Goal: Task Accomplishment & Management: Manage account settings

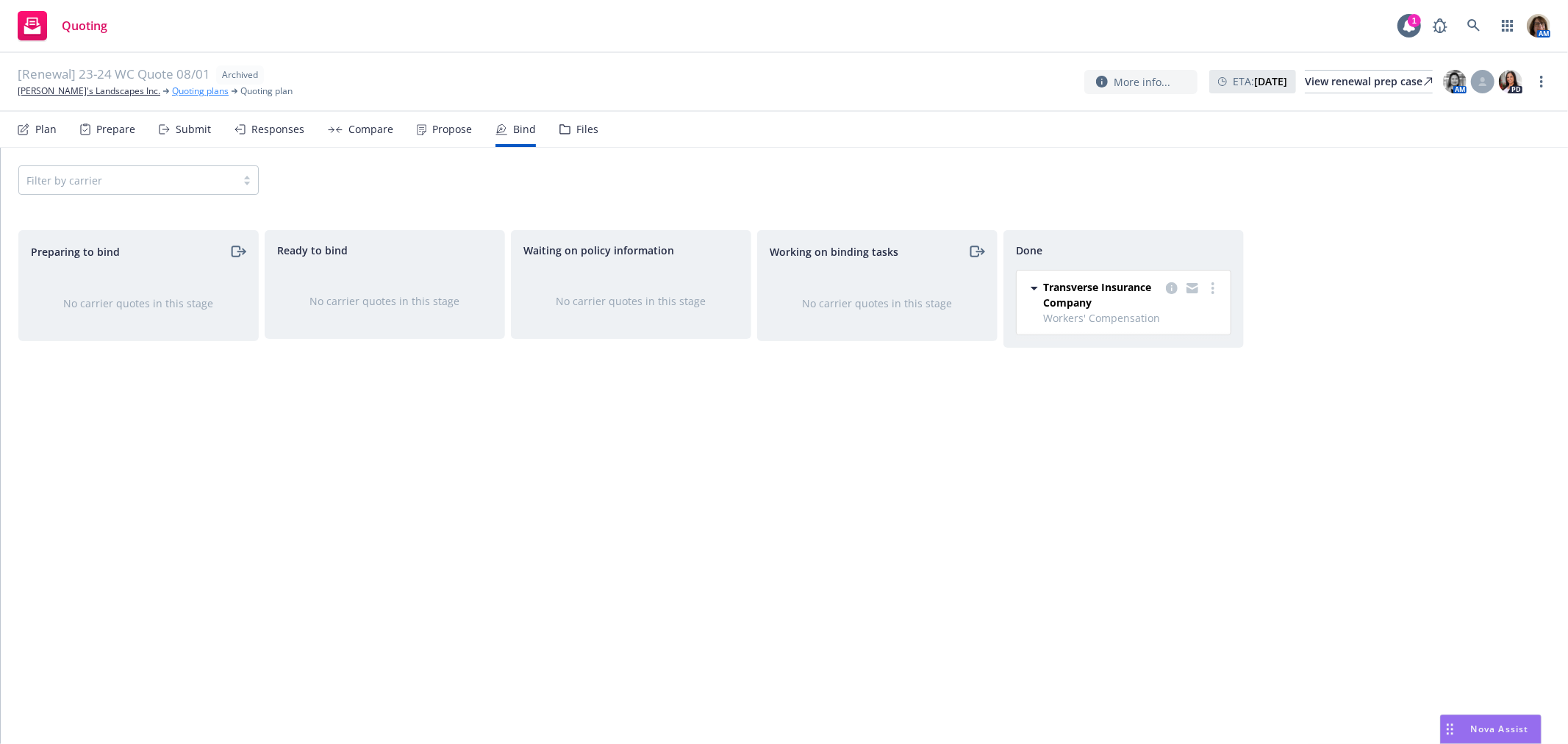
click at [172, 92] on link "Quoting plans" at bounding box center [200, 91] width 57 height 13
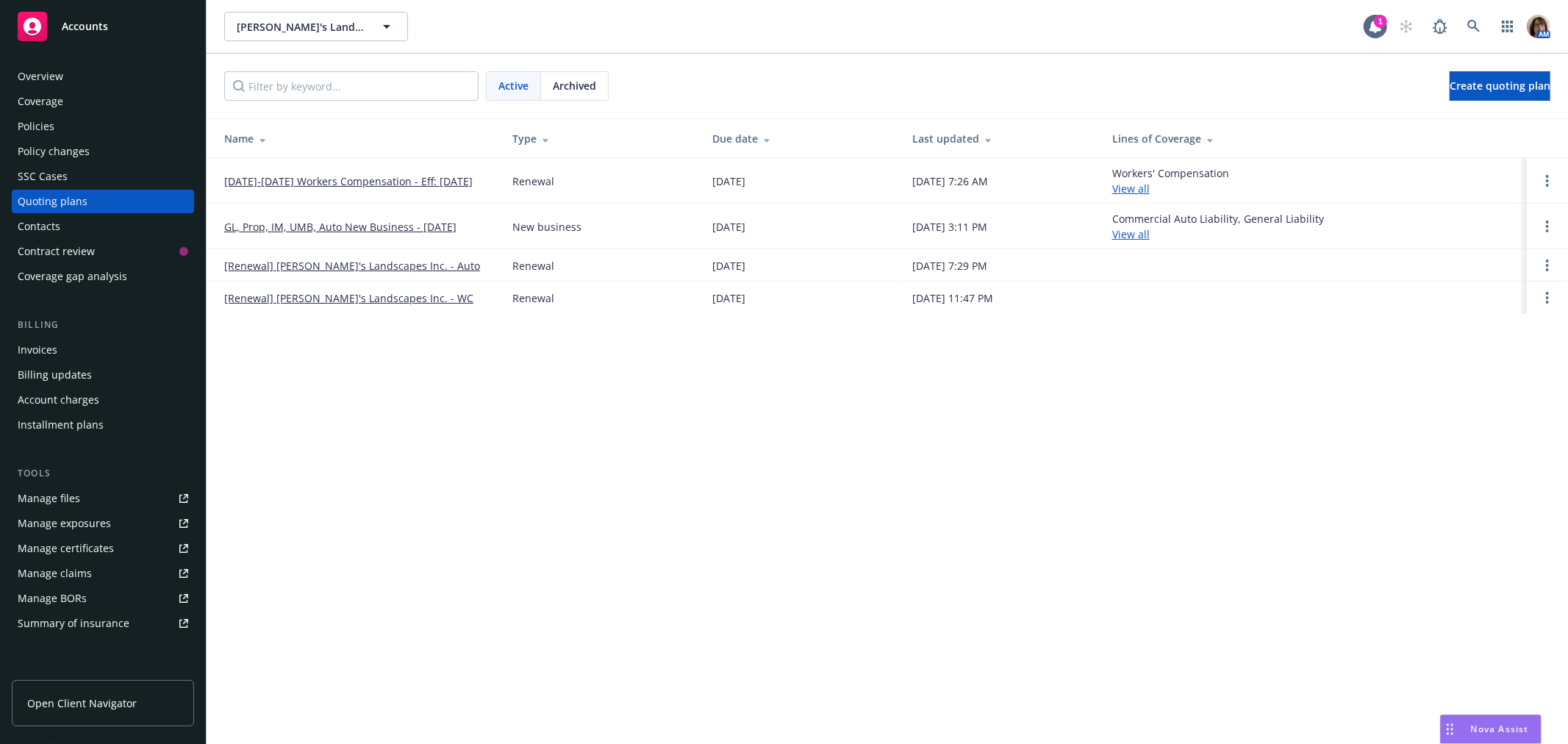
click at [340, 179] on link "[DATE]-[DATE] Workers Compensation - Eff: [DATE]" at bounding box center [348, 181] width 248 height 15
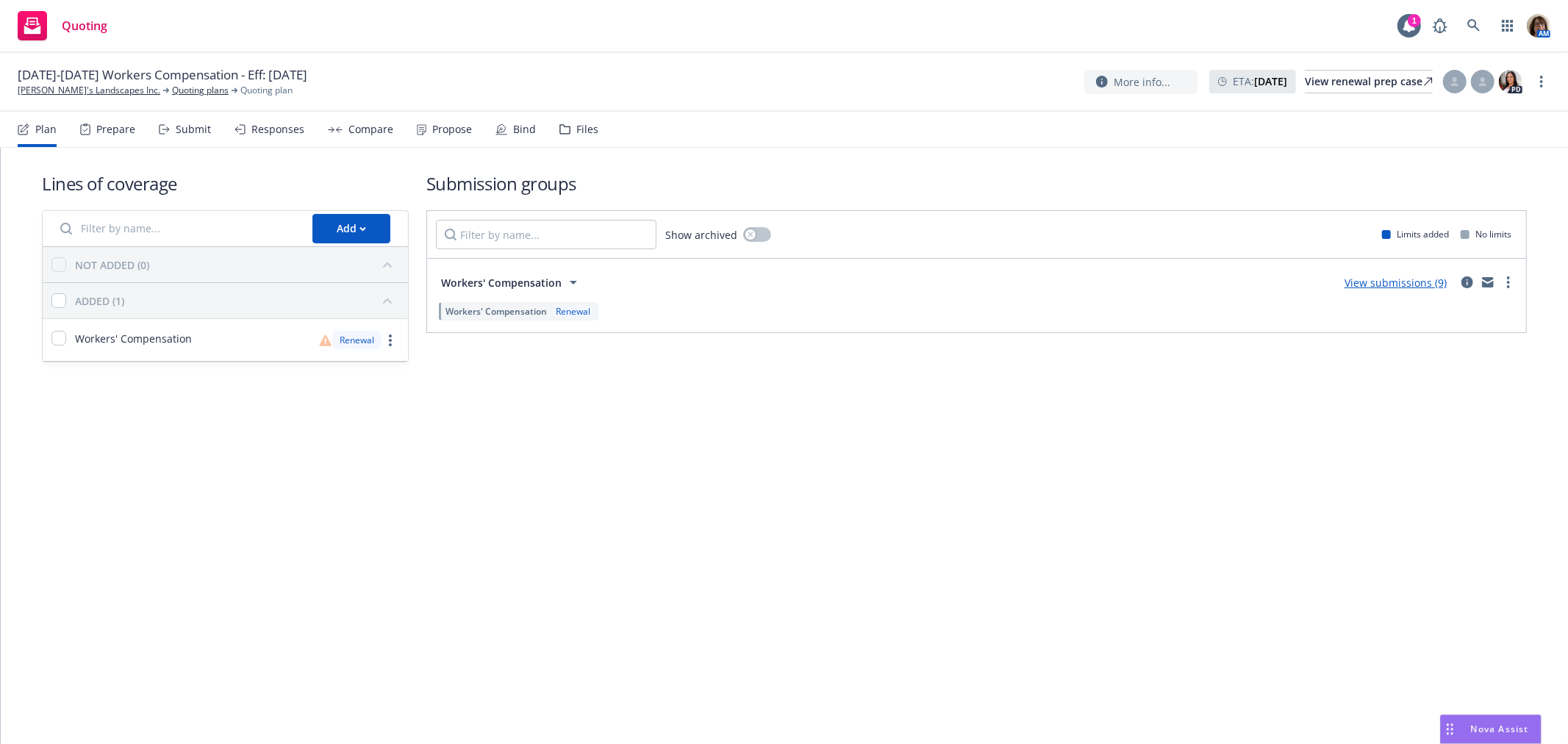
click at [518, 127] on div "Bind" at bounding box center [525, 129] width 23 height 11
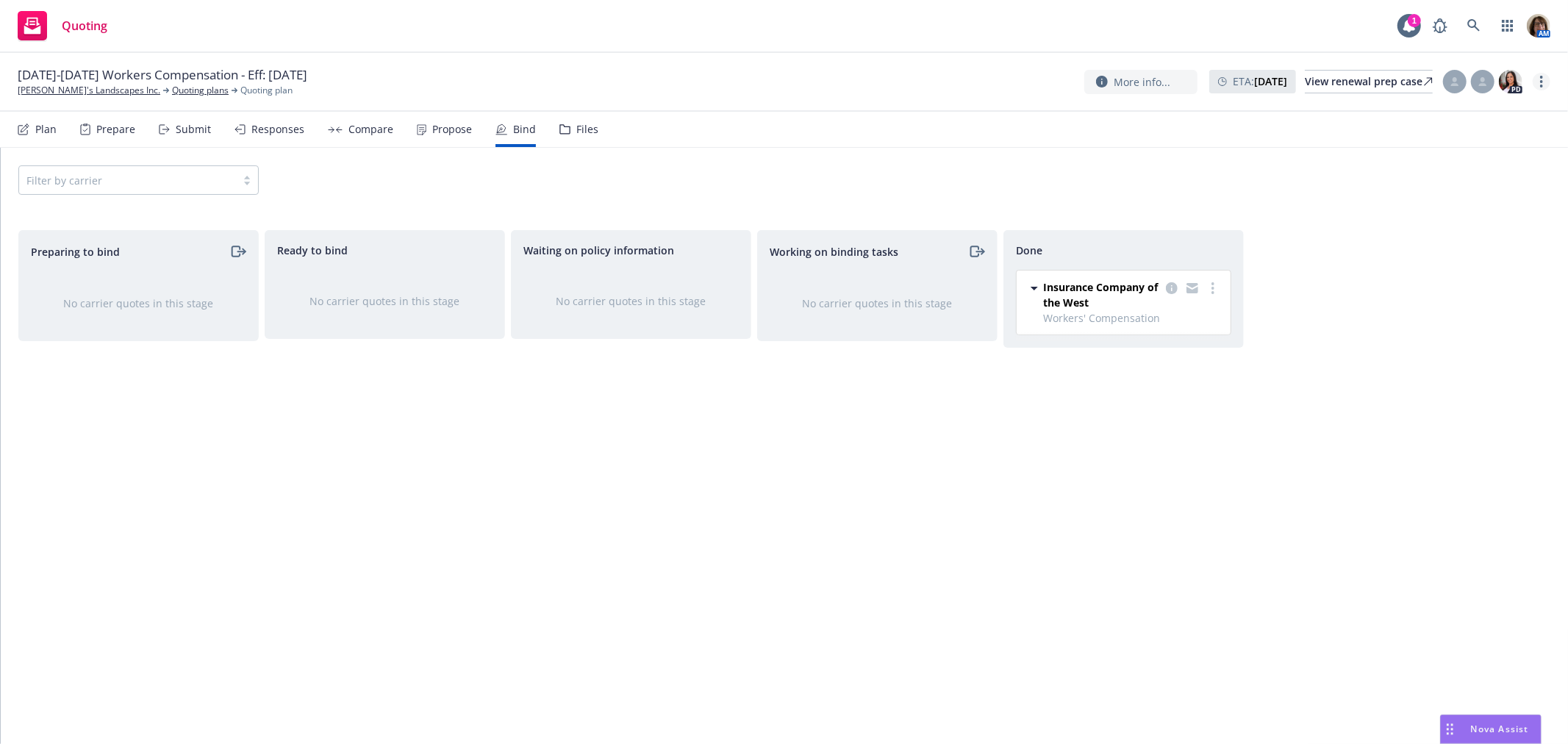
click at [1543, 79] on icon "more" at bounding box center [1542, 81] width 3 height 11
click at [1467, 234] on link "Archive quoting plan" at bounding box center [1468, 230] width 164 height 29
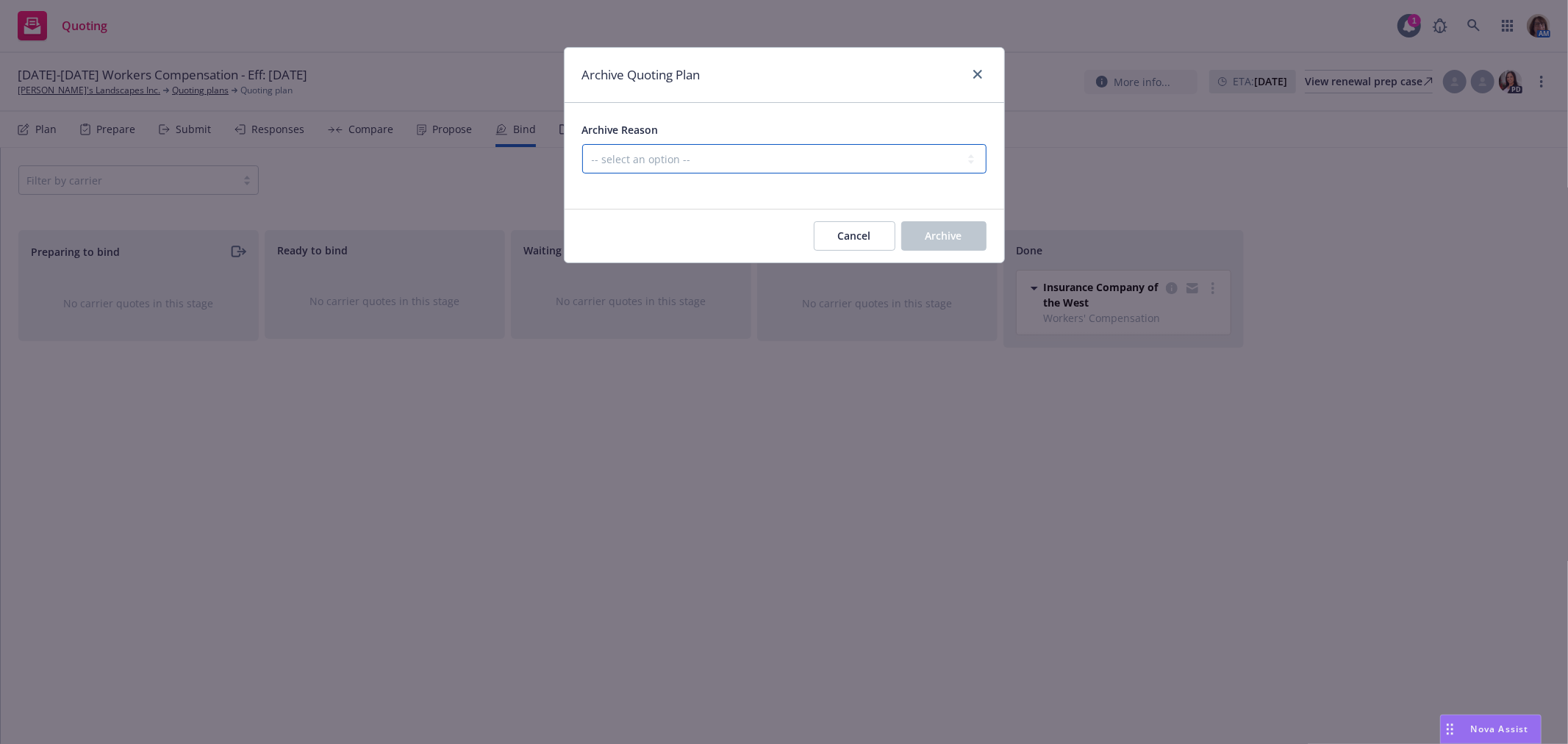
click at [612, 160] on select "-- select an option -- All policies in this renewal plan are auto-renewed Creat…" at bounding box center [784, 159] width 404 height 29
select select "ARCHIVED_RENEWAL_COMPLETED"
click at [583, 144] on select "-- select an option -- All policies in this renewal plan are auto-renewed Creat…" at bounding box center [784, 159] width 404 height 29
click at [943, 237] on span "Archive" at bounding box center [944, 235] width 37 height 14
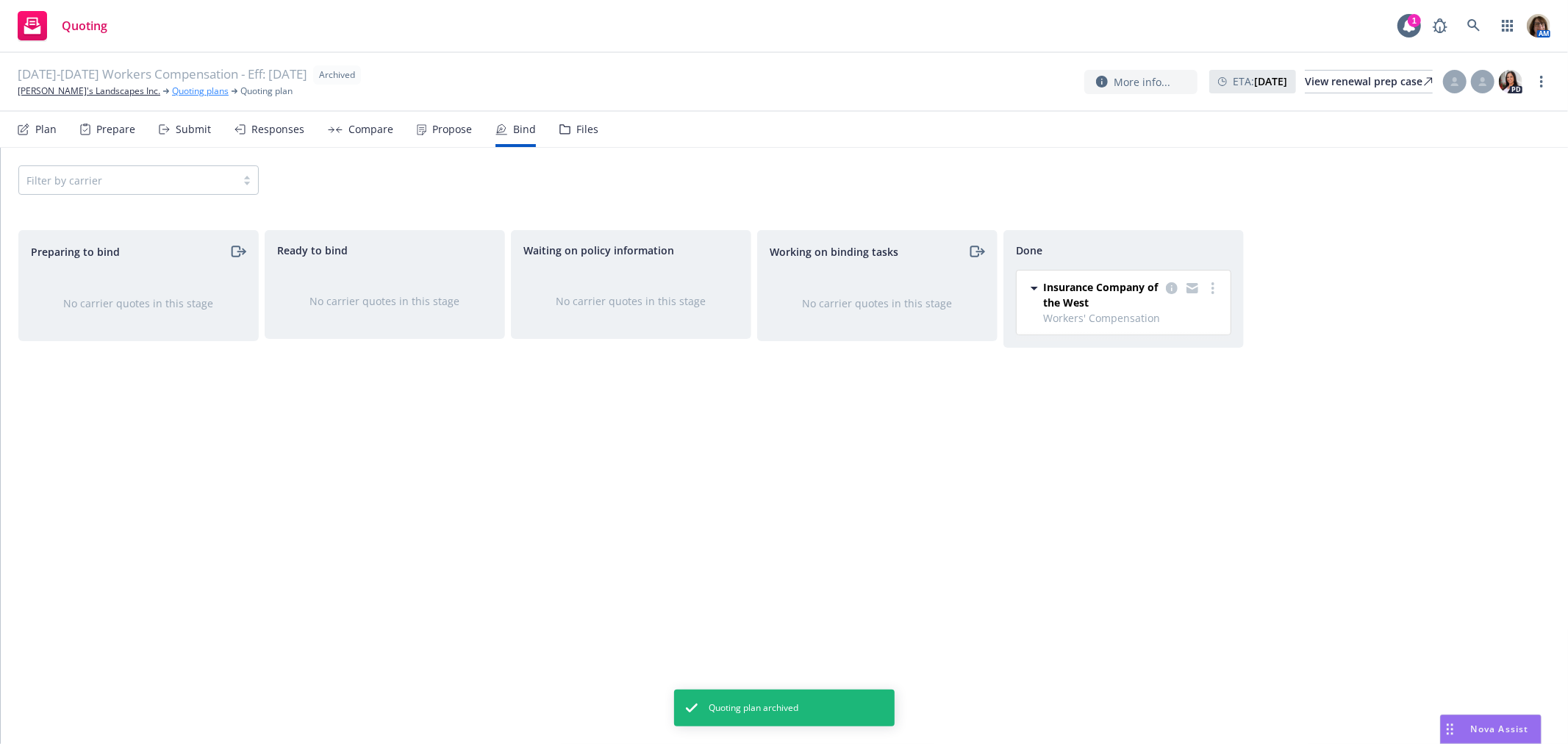
click at [172, 91] on link "Quoting plans" at bounding box center [200, 91] width 57 height 13
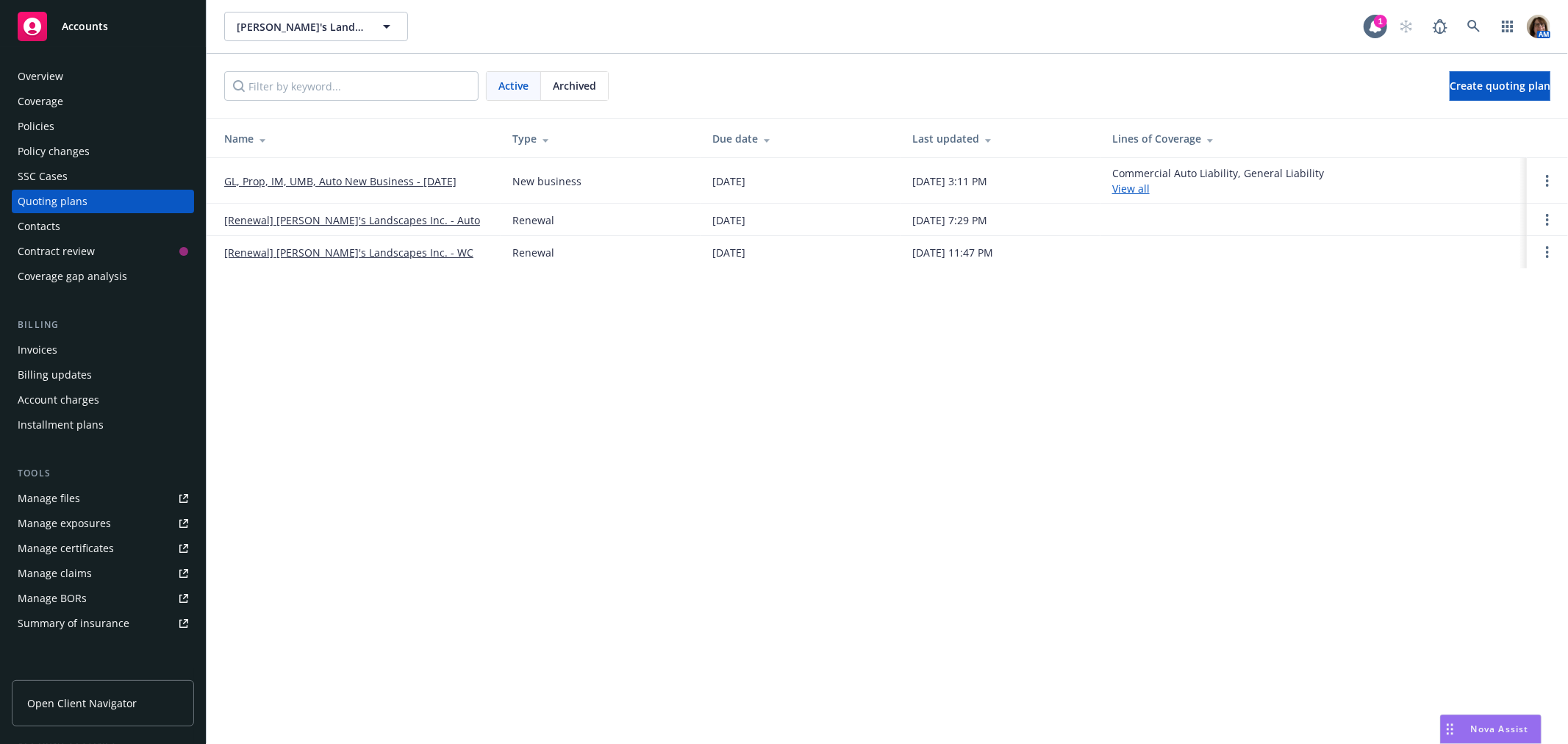
click at [378, 177] on link "GL, Prop, IM, UMB, Auto New Business - July 2021" at bounding box center [341, 181] width 233 height 15
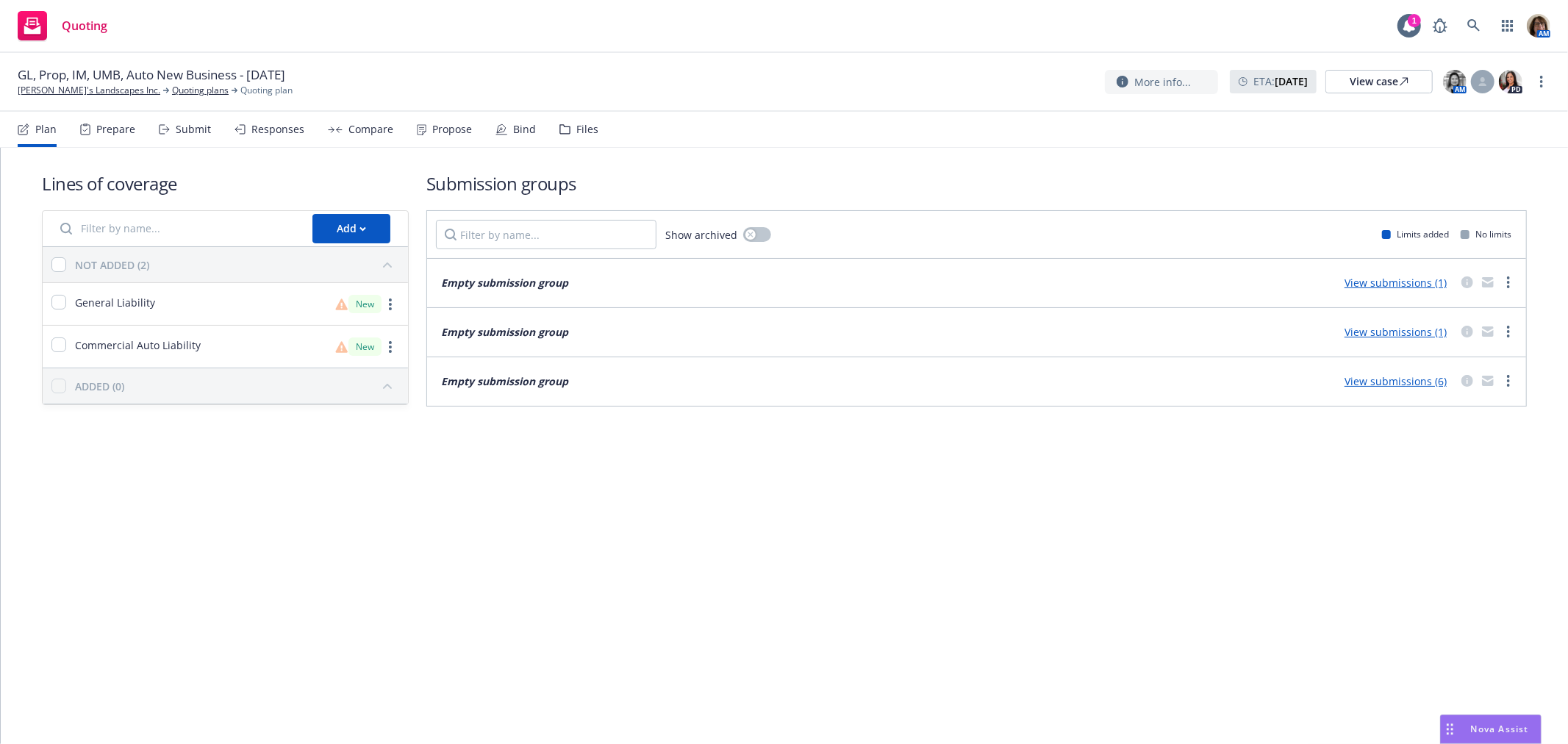
click at [524, 124] on div "Bind" at bounding box center [525, 129] width 23 height 11
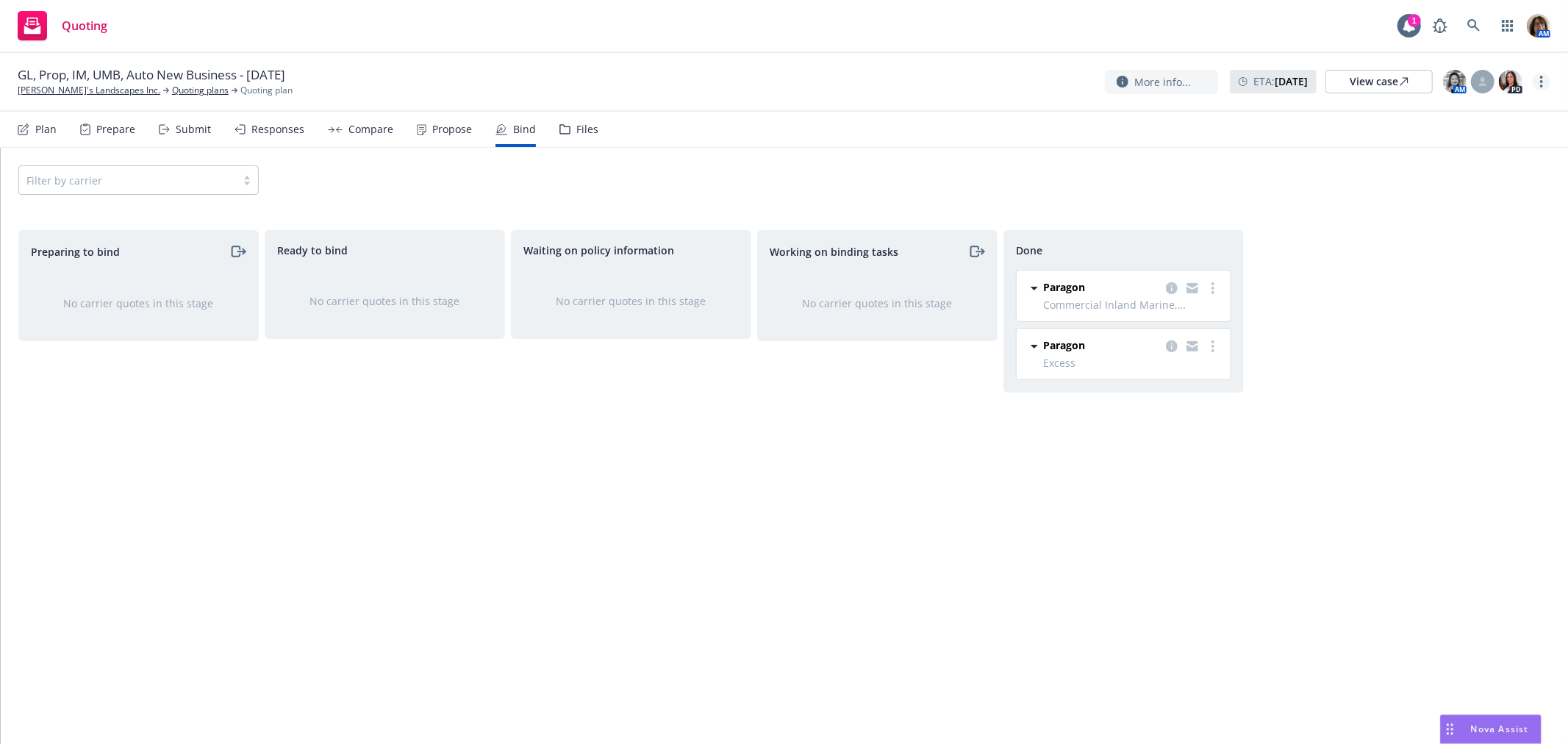
click at [1544, 80] on link "more" at bounding box center [1542, 81] width 18 height 18
click at [1437, 229] on link "Archive quoting plan" at bounding box center [1468, 230] width 164 height 29
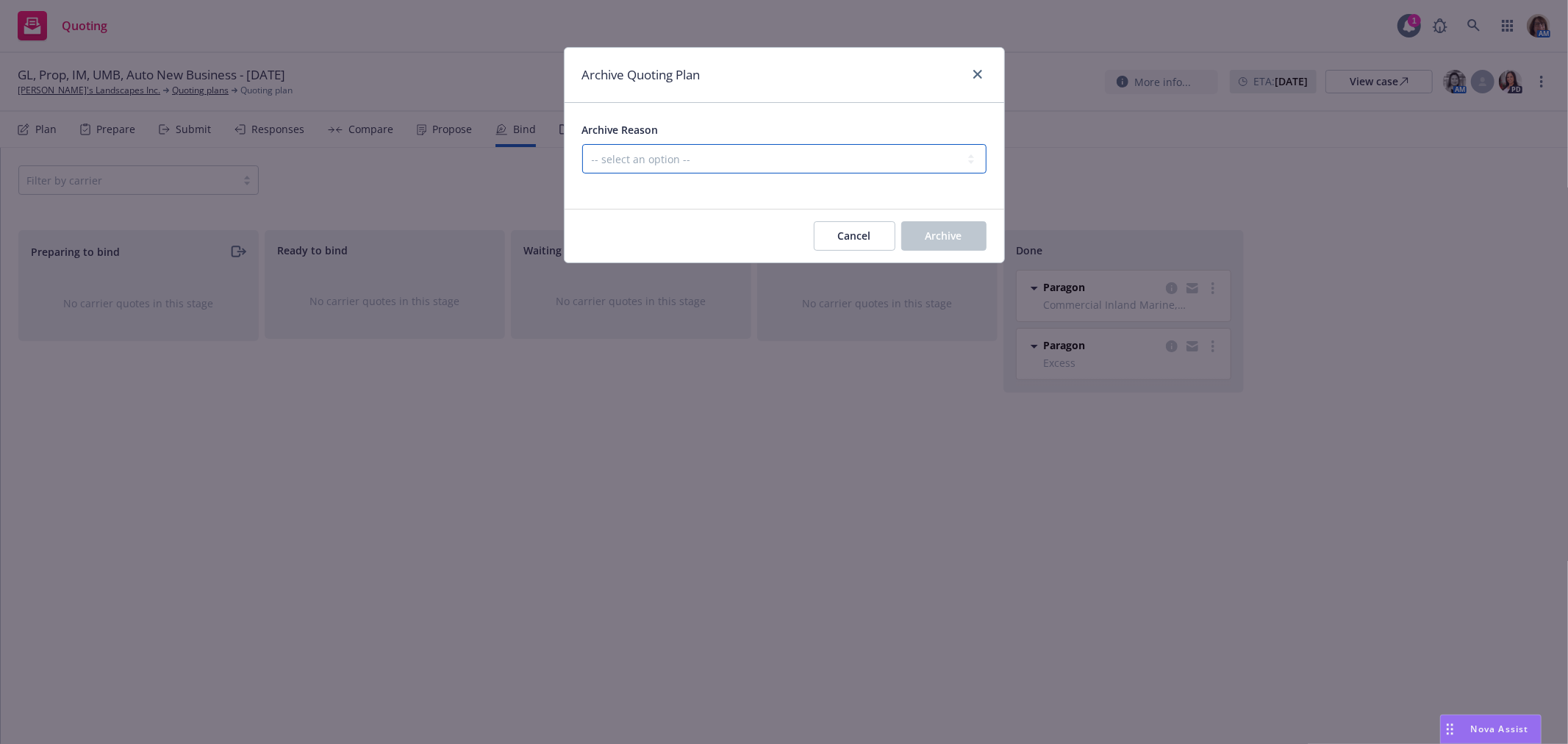
click at [753, 153] on select "-- select an option -- Created by error Duplicate New business opportunity lost…" at bounding box center [784, 159] width 404 height 29
select select "ARCHIVED_NEW_BUSINESS_COMPLETED"
click at [583, 144] on select "-- select an option -- Created by error Duplicate New business opportunity lost…" at bounding box center [784, 159] width 404 height 29
click at [930, 228] on button "Archive" at bounding box center [944, 236] width 85 height 29
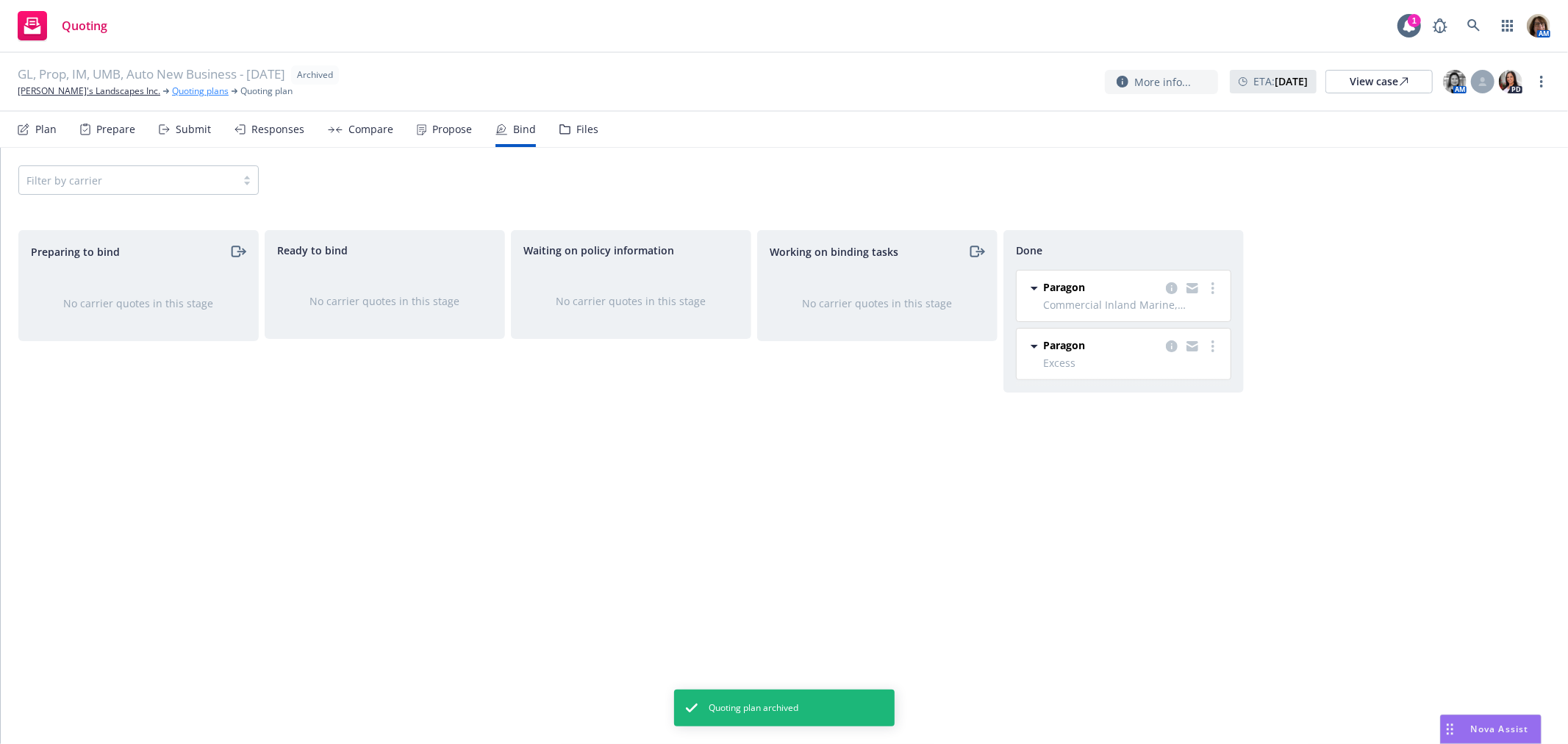
click at [172, 91] on link "Quoting plans" at bounding box center [200, 91] width 57 height 13
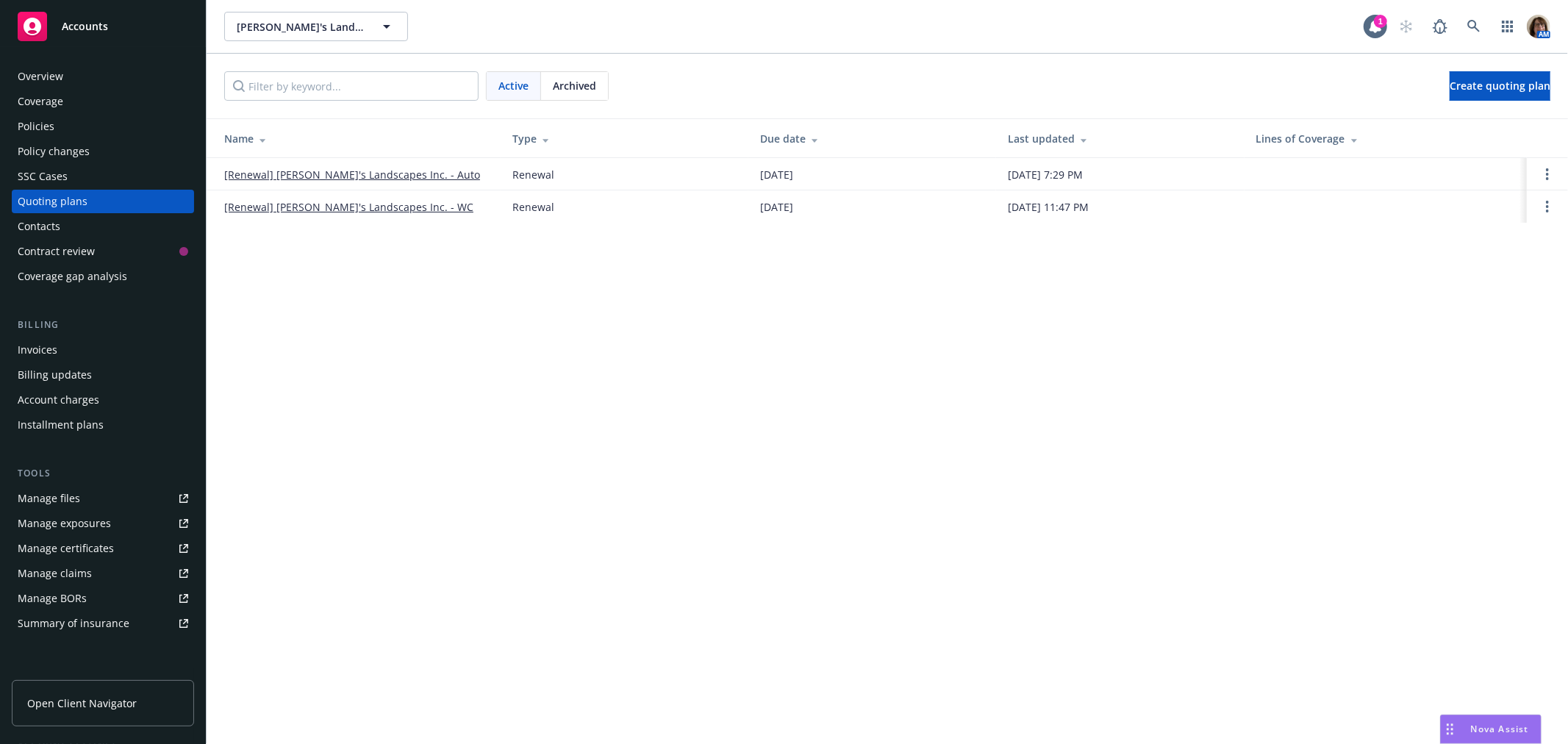
click at [339, 172] on link "[Renewal] [PERSON_NAME]'s Landscapes Inc. - Auto" at bounding box center [352, 174] width 256 height 15
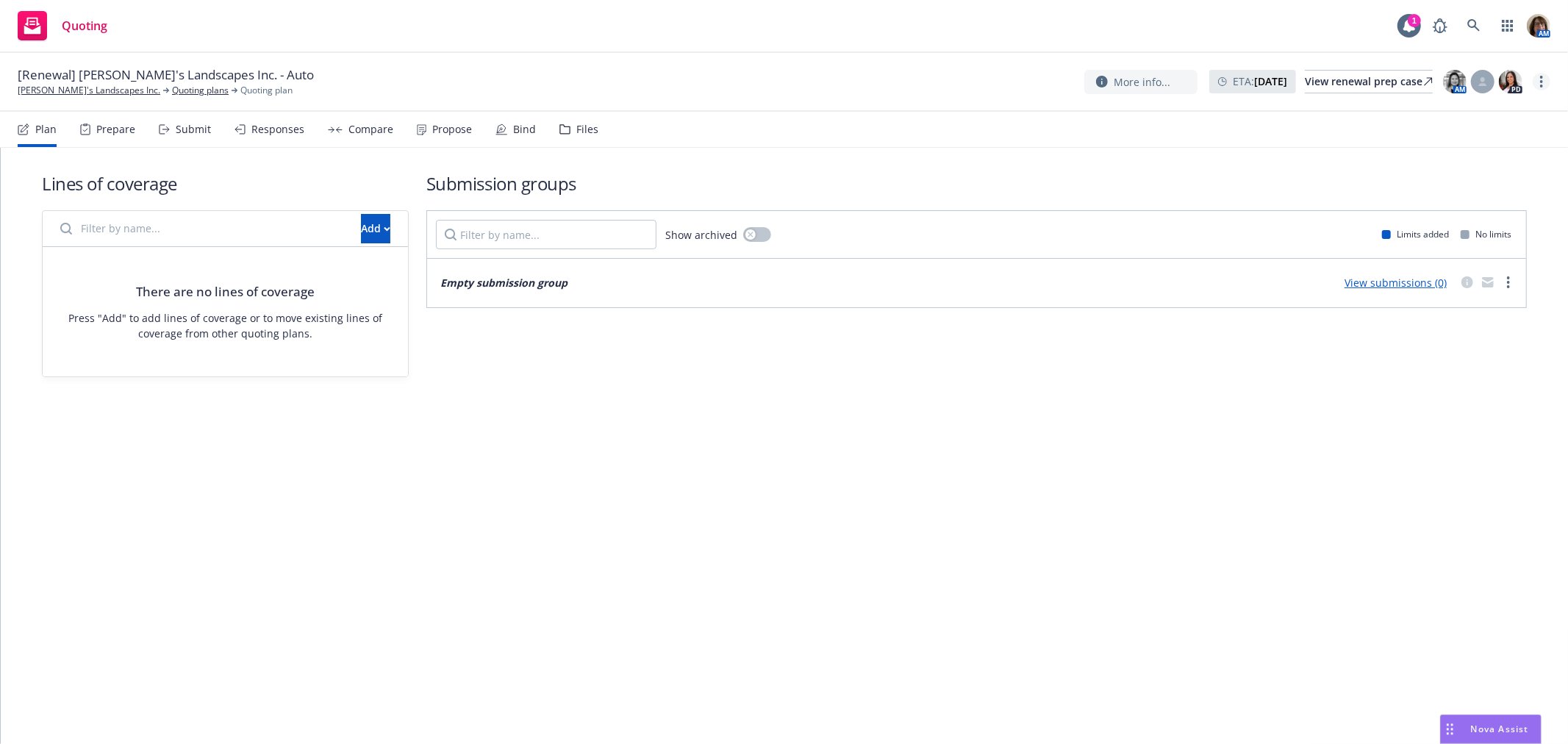
click at [1540, 81] on icon "more" at bounding box center [1542, 81] width 3 height 11
click at [1435, 232] on link "Archive quoting plan" at bounding box center [1468, 230] width 164 height 29
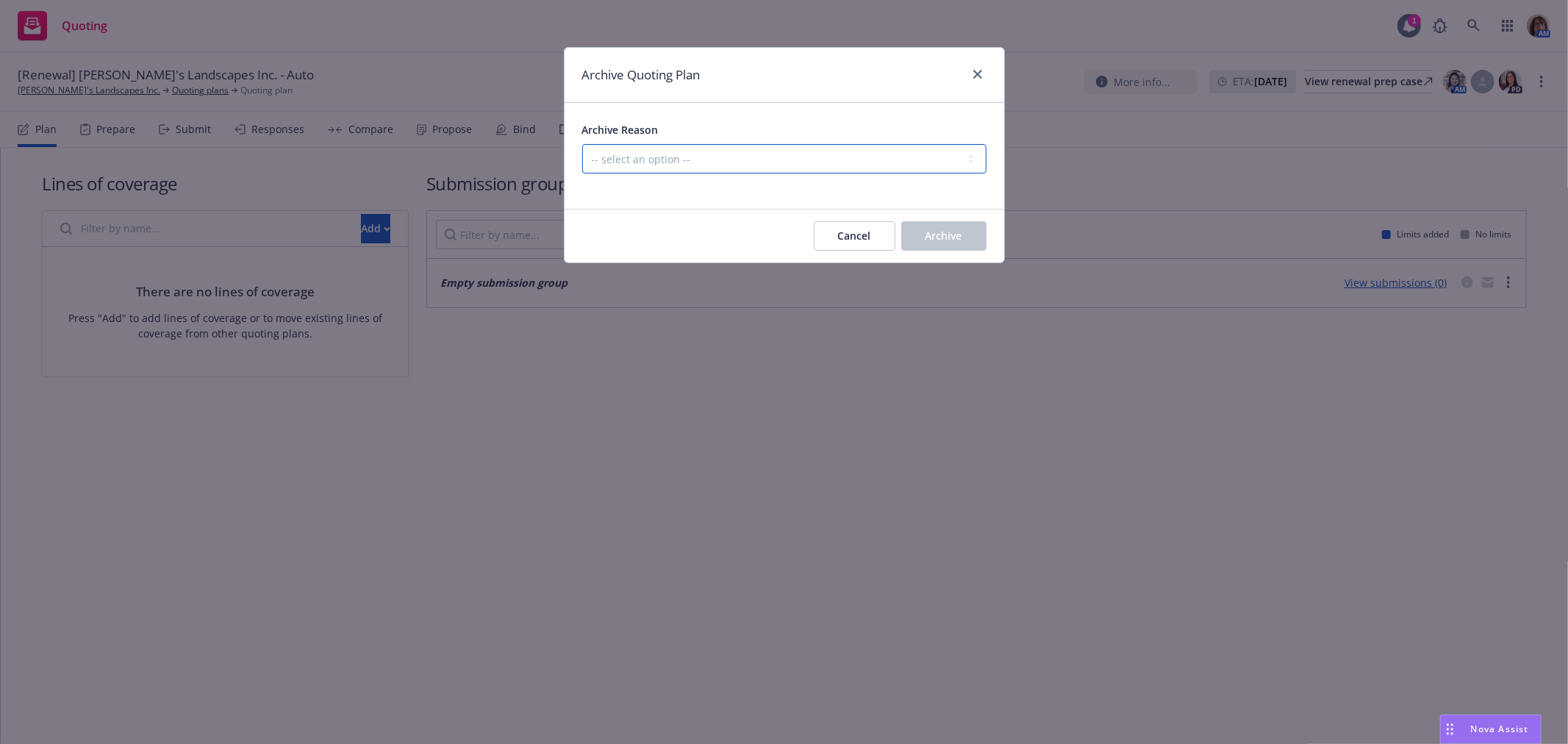
click at [658, 165] on select "-- select an option -- All policies in this renewal plan are auto-renewed Creat…" at bounding box center [784, 159] width 404 height 29
click at [583, 144] on select "-- select an option -- All policies in this renewal plan are auto-renewed Creat…" at bounding box center [784, 159] width 404 height 29
click at [950, 234] on span "Archive" at bounding box center [944, 235] width 37 height 14
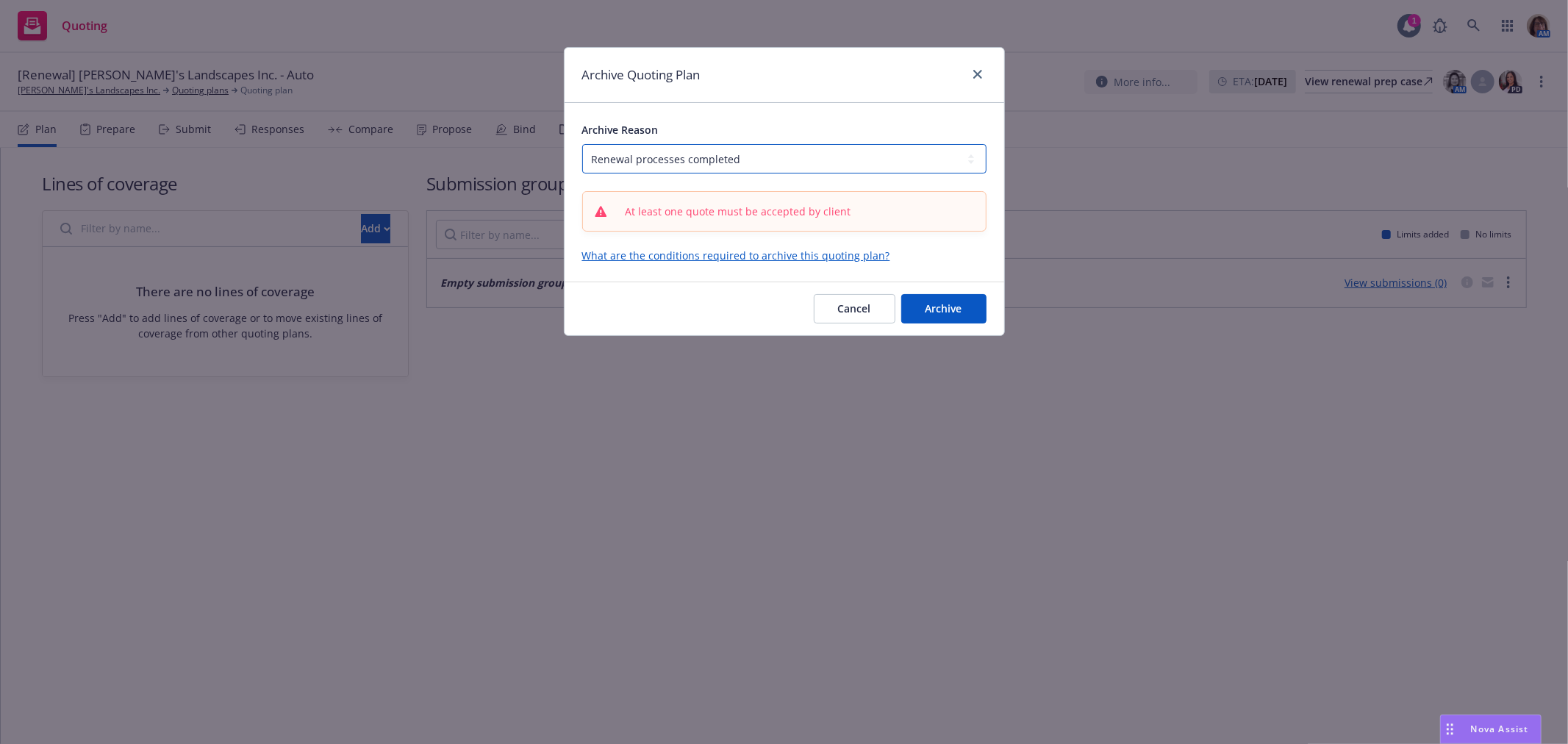
click at [776, 160] on select "-- select an option -- All policies in this renewal plan are auto-renewed Creat…" at bounding box center [784, 159] width 404 height 29
select select "ARCHIVED_RENEWAL_POLICY_AUTO_RENEWED"
click at [583, 144] on select "-- select an option -- All policies in this renewal plan are auto-renewed Creat…" at bounding box center [784, 159] width 404 height 29
click at [924, 308] on button "Archive" at bounding box center [944, 309] width 85 height 29
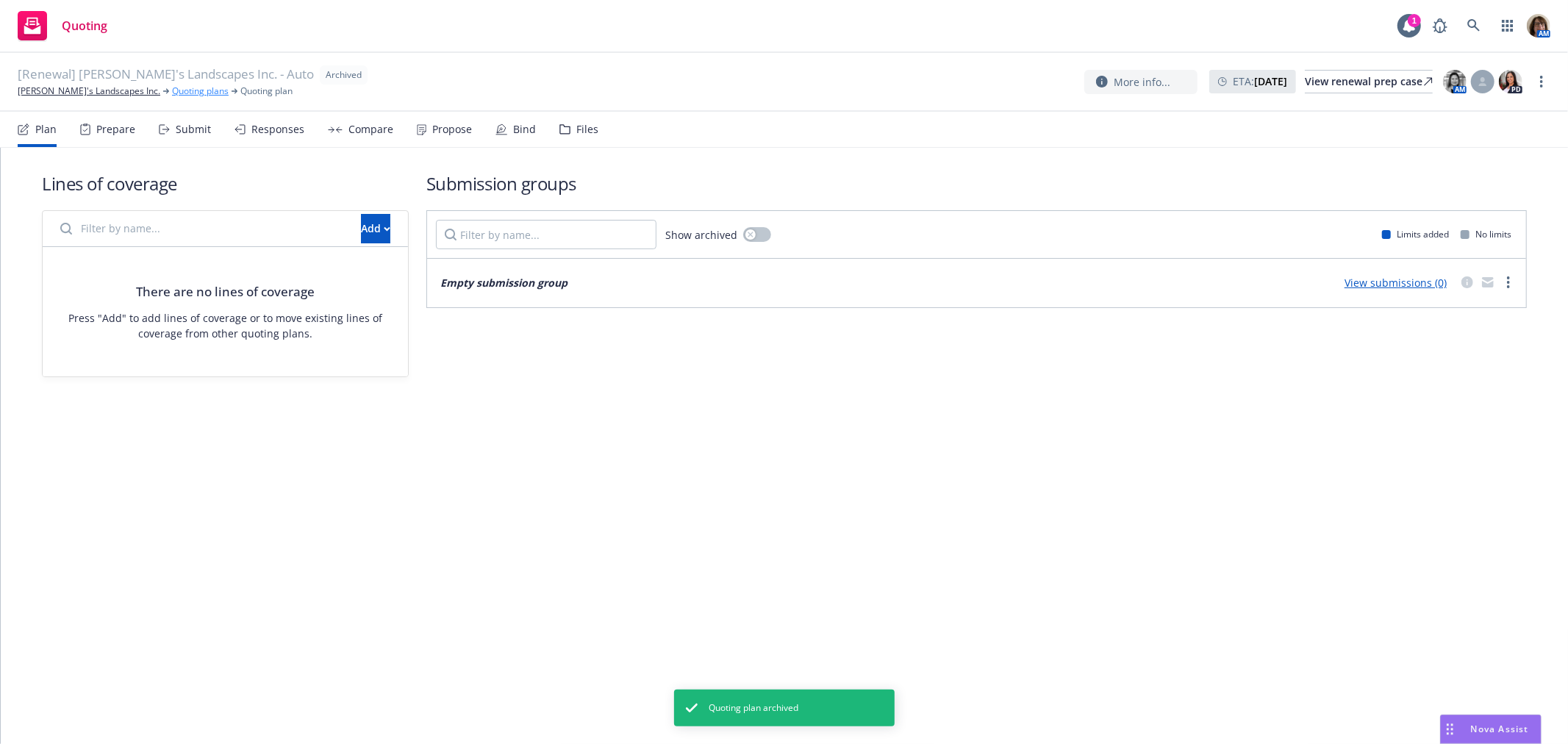
click at [172, 90] on link "Quoting plans" at bounding box center [200, 91] width 57 height 13
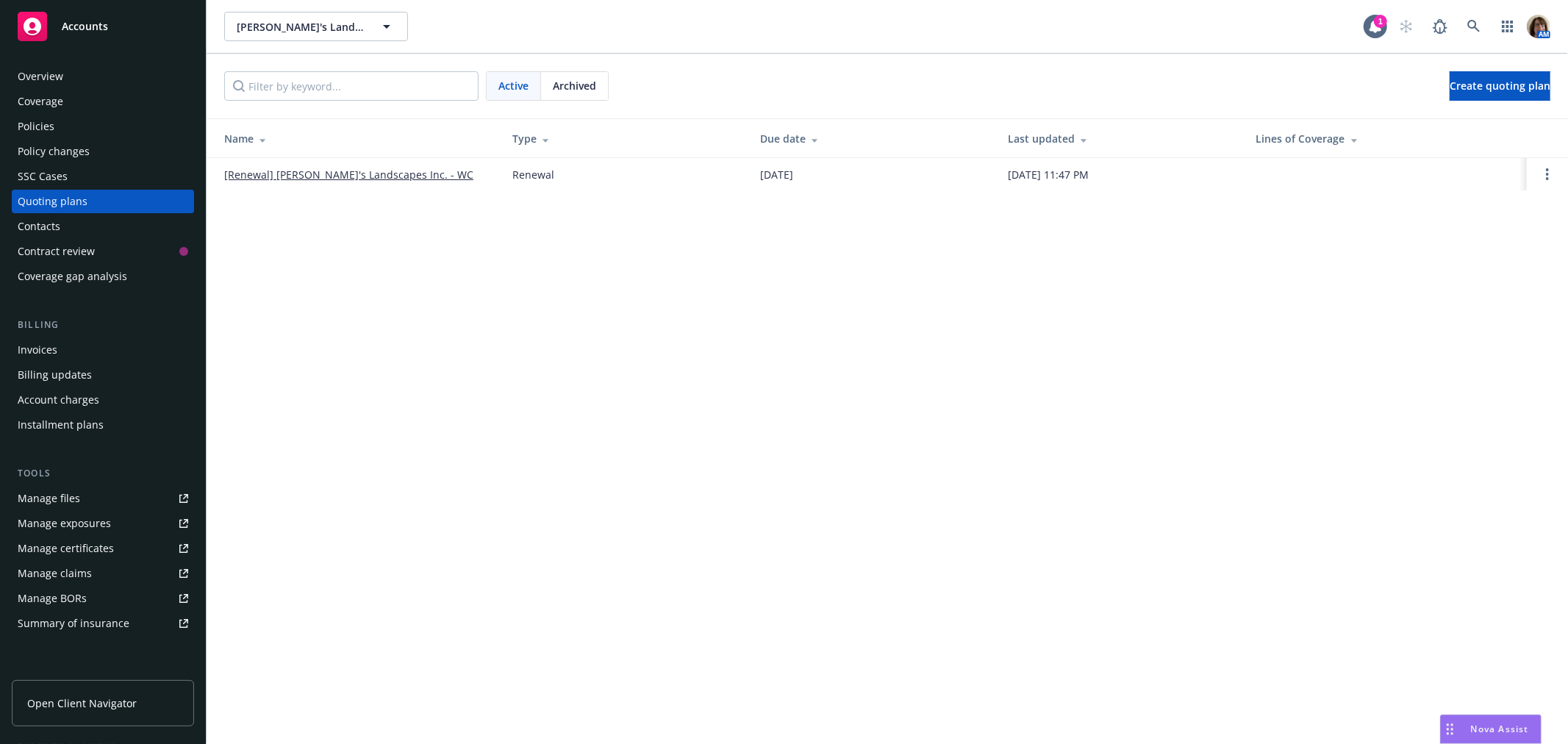
click at [361, 174] on link "[Renewal] [PERSON_NAME]'s Landscapes Inc. - WC" at bounding box center [349, 174] width 249 height 15
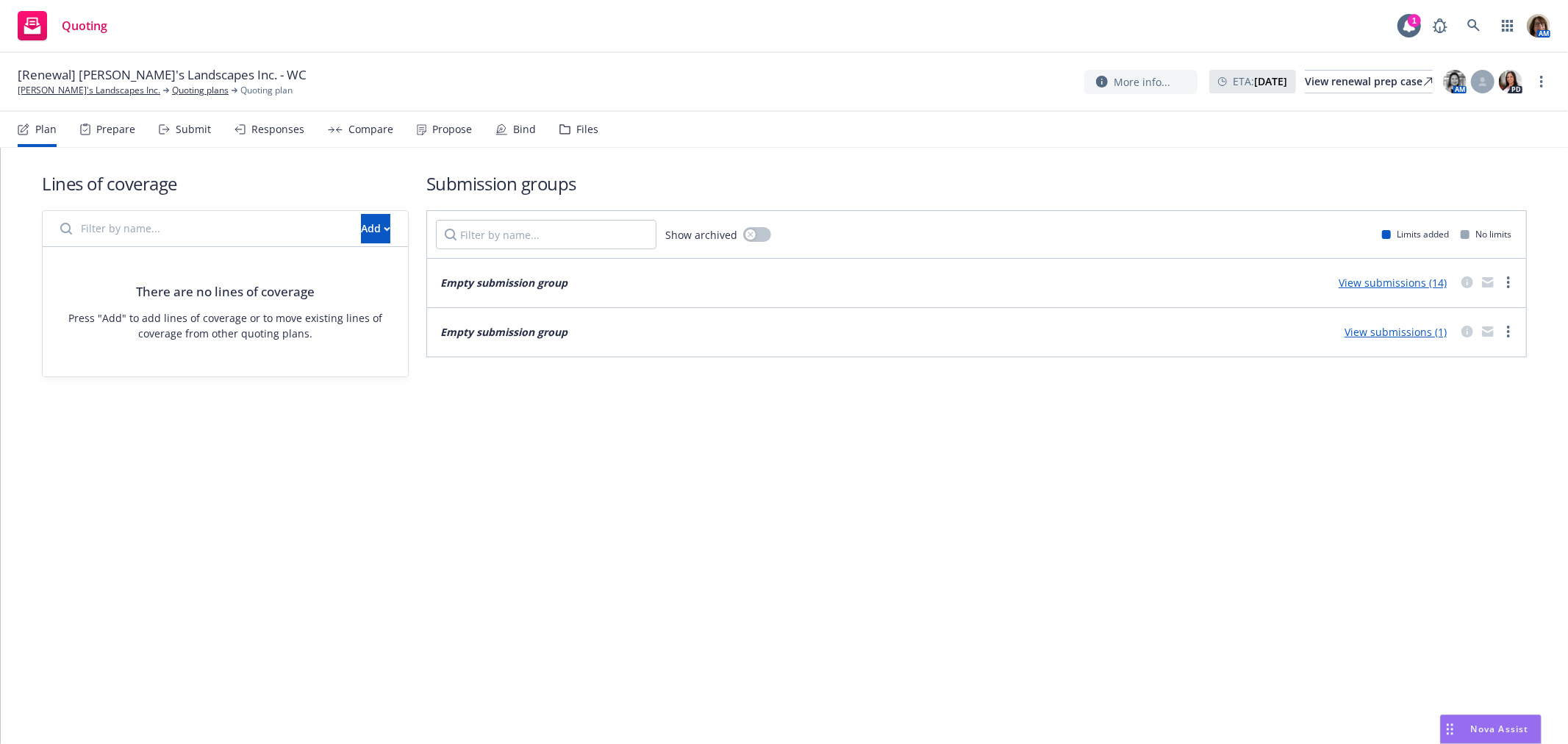
click at [513, 127] on div "Bind" at bounding box center [525, 129] width 23 height 11
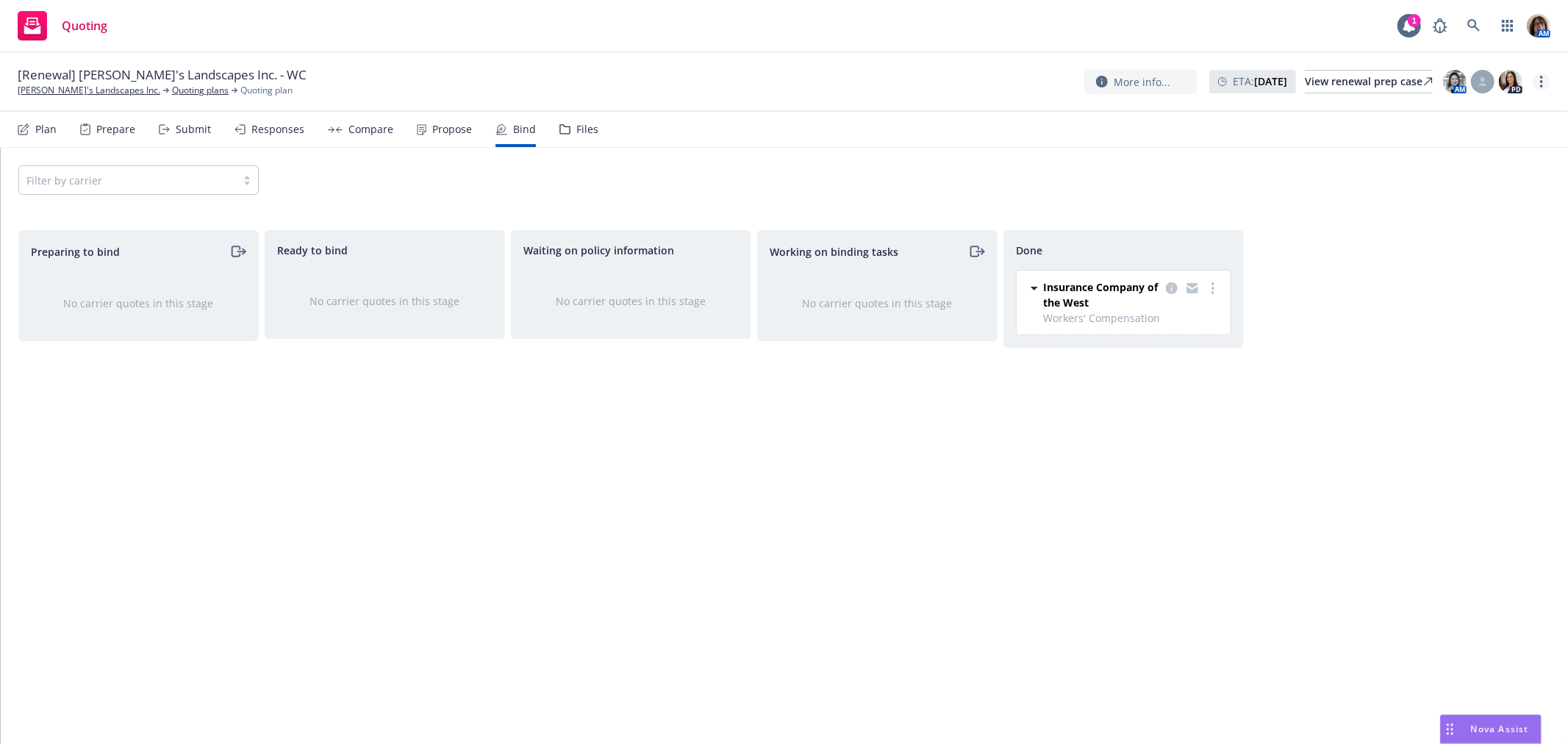
click at [1542, 77] on circle "more" at bounding box center [1542, 77] width 3 height 3
click at [1461, 225] on link "Archive quoting plan" at bounding box center [1468, 230] width 164 height 29
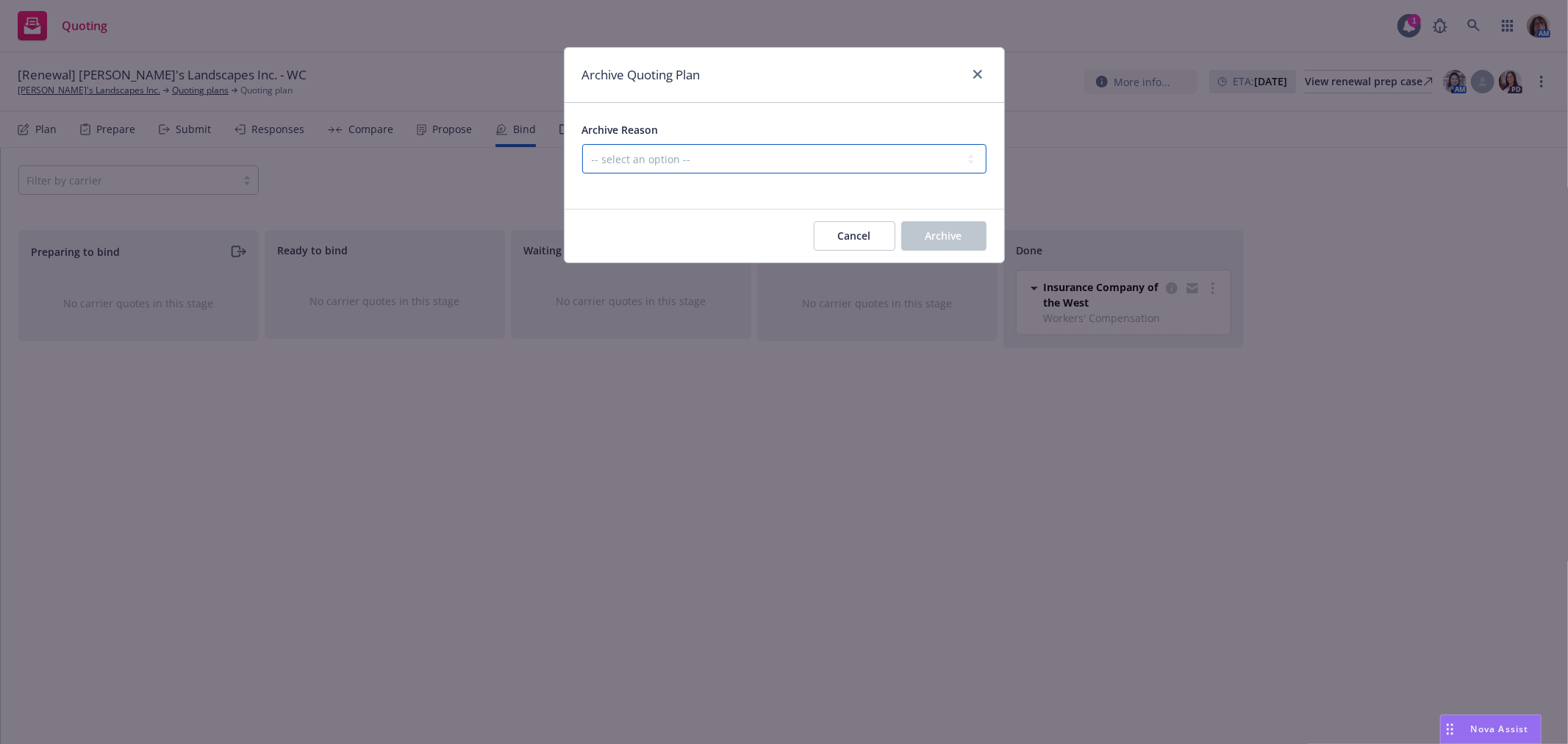
click at [775, 156] on select "-- select an option -- All policies in this renewal plan are auto-renewed Creat…" at bounding box center [784, 159] width 404 height 29
select select "ARCHIVED_RENEWAL_COMPLETED"
click at [583, 144] on select "-- select an option -- All policies in this renewal plan are auto-renewed Creat…" at bounding box center [784, 159] width 404 height 29
click at [946, 235] on button "Archive" at bounding box center [944, 236] width 85 height 29
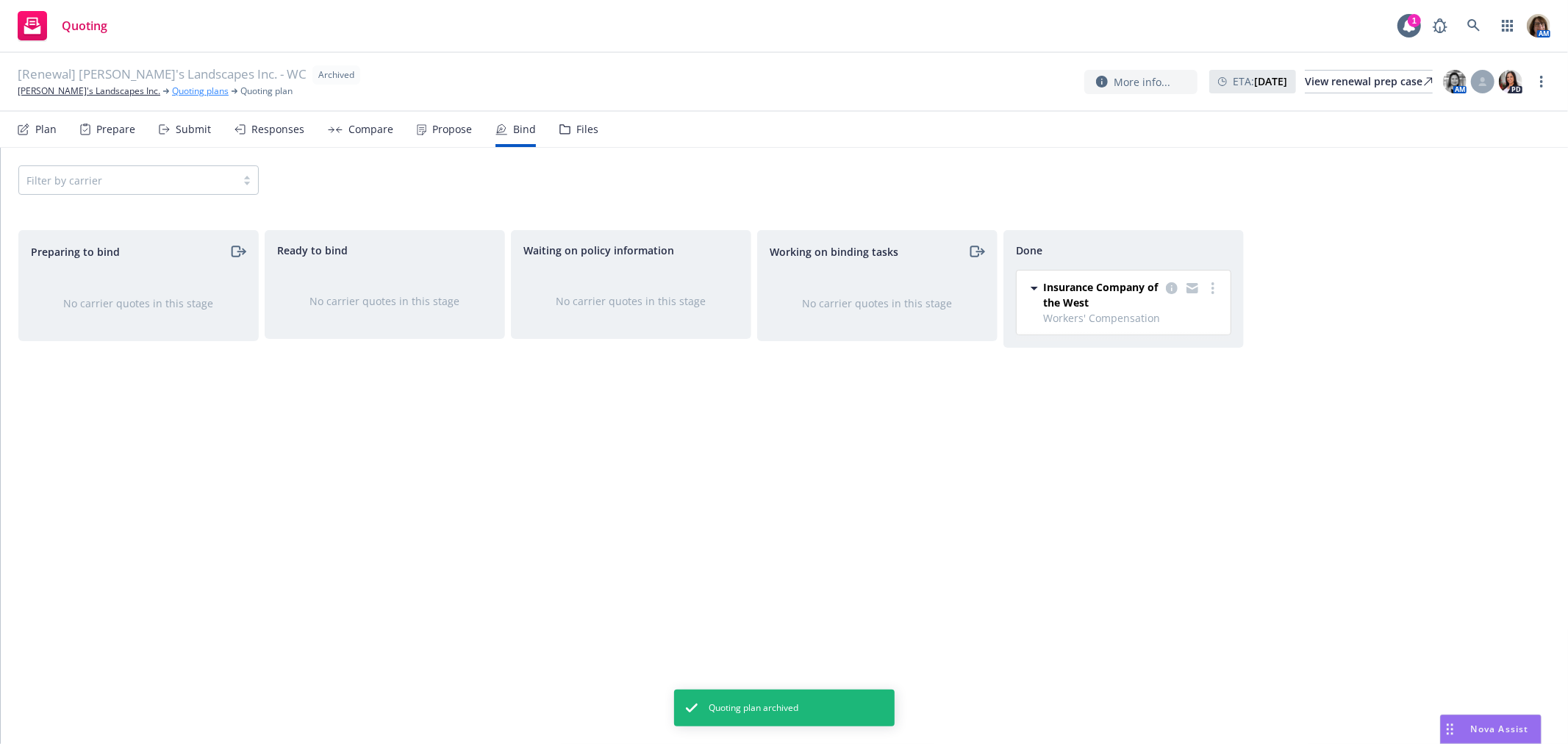
click at [172, 96] on link "Quoting plans" at bounding box center [200, 91] width 57 height 13
